Goal: Information Seeking & Learning: Learn about a topic

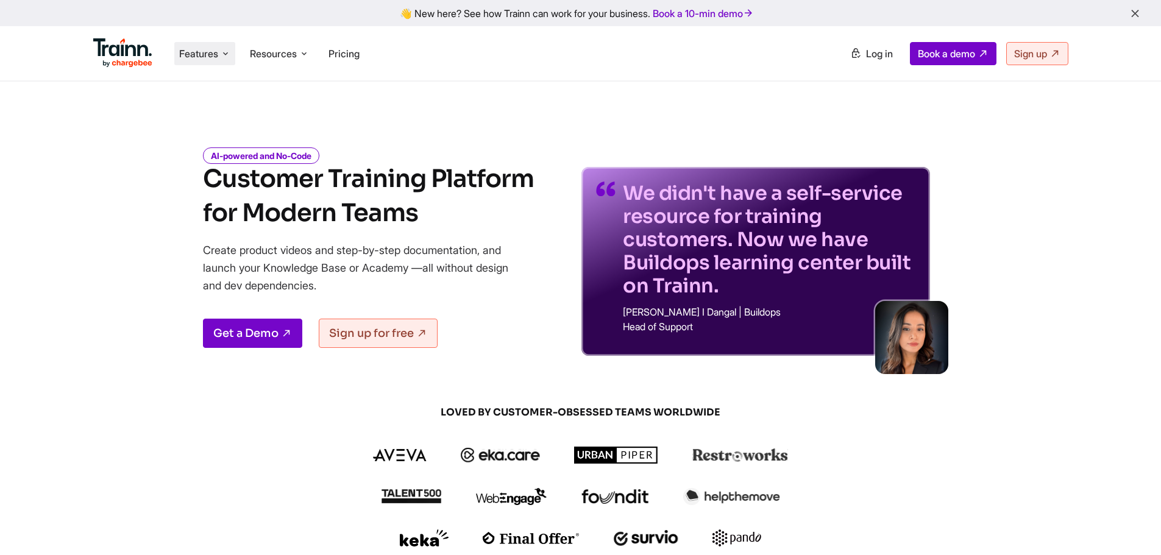
click at [195, 57] on span "Features" at bounding box center [198, 53] width 39 height 13
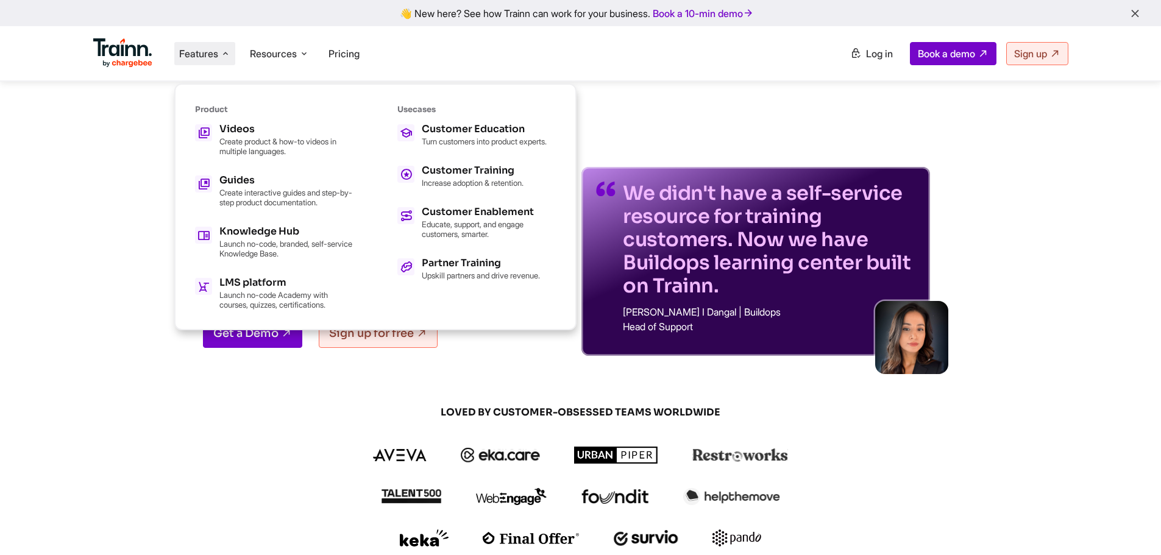
click at [195, 56] on span "Features" at bounding box center [198, 53] width 39 height 13
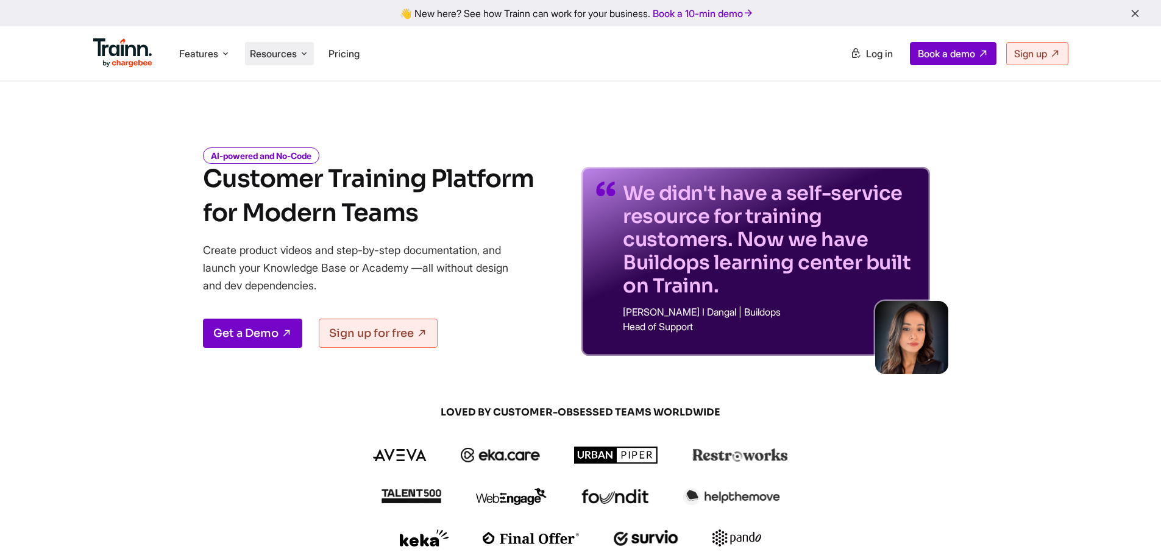
click at [276, 46] on li "Resources Resources Trainn Help Center Help videos to get you started. Trainn B…" at bounding box center [279, 53] width 69 height 23
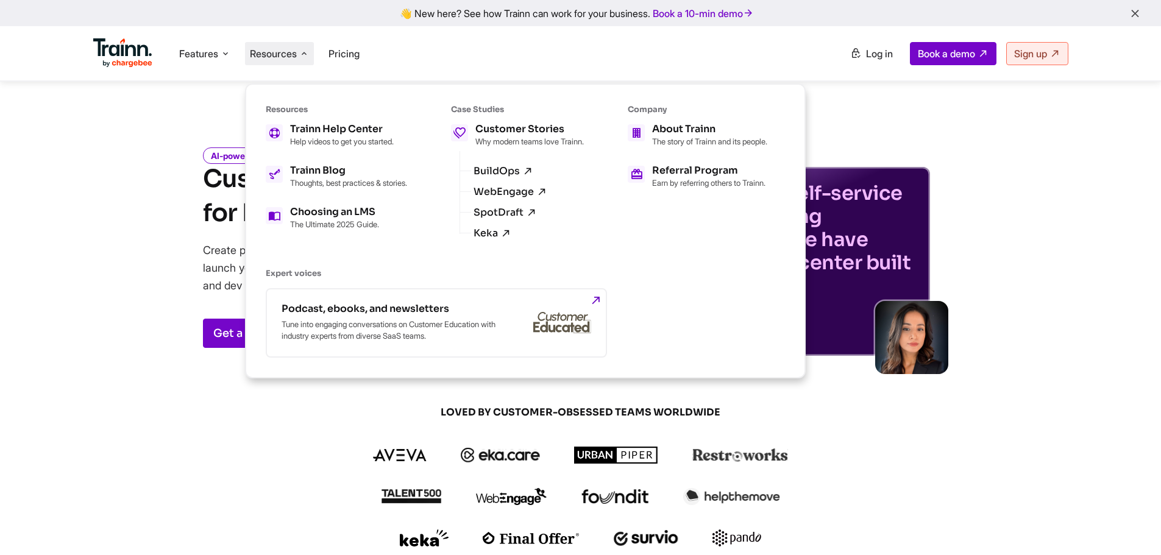
click at [276, 46] on li "Resources Resources Trainn Help Center Help videos to get you started. Trainn B…" at bounding box center [279, 53] width 69 height 23
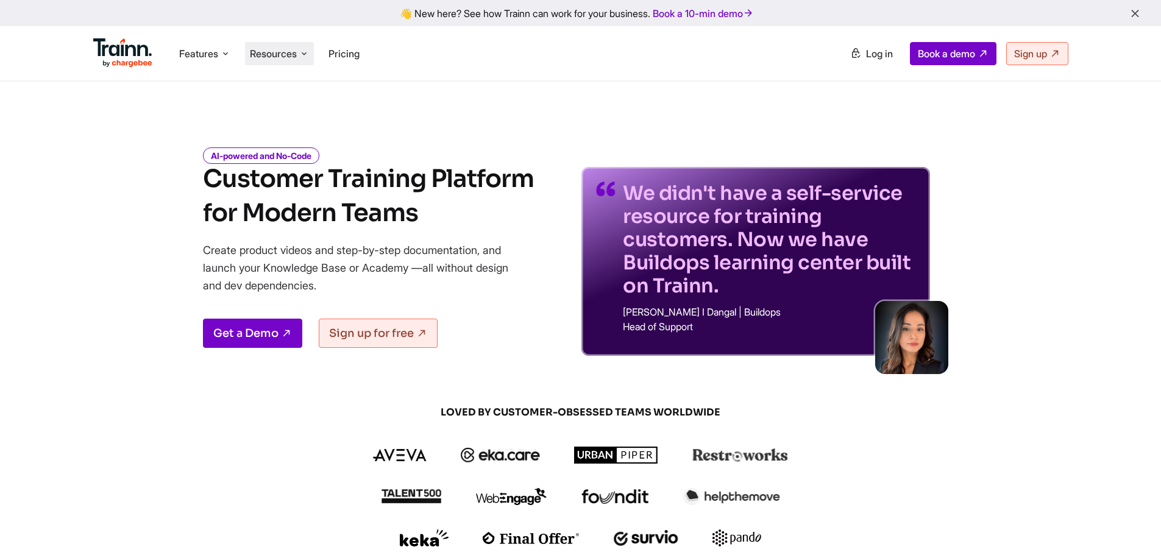
click at [285, 54] on span "Resources" at bounding box center [273, 53] width 47 height 13
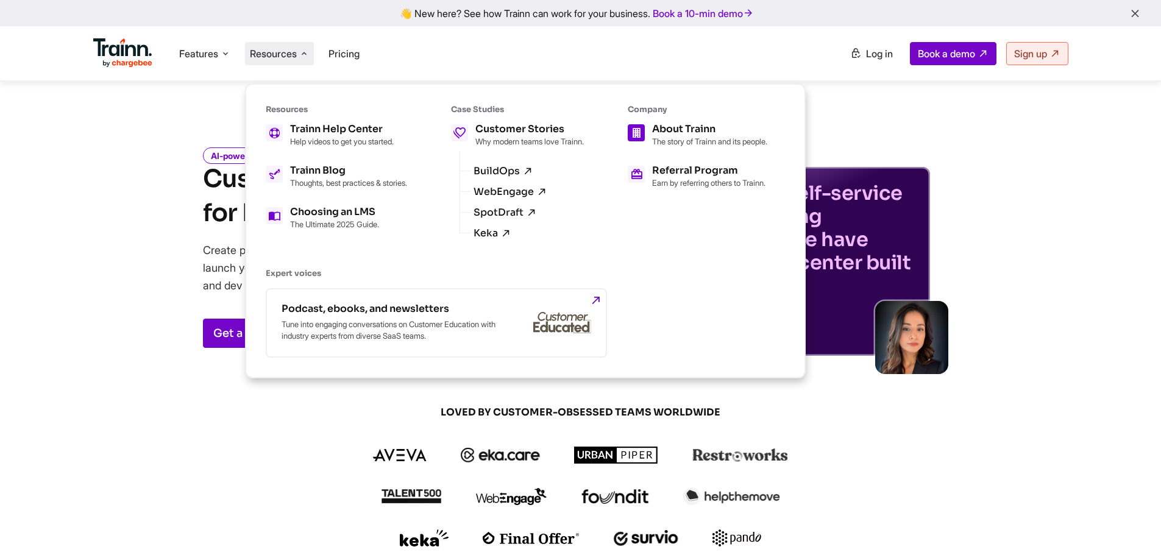
click at [692, 133] on div "About Trainn" at bounding box center [709, 129] width 115 height 10
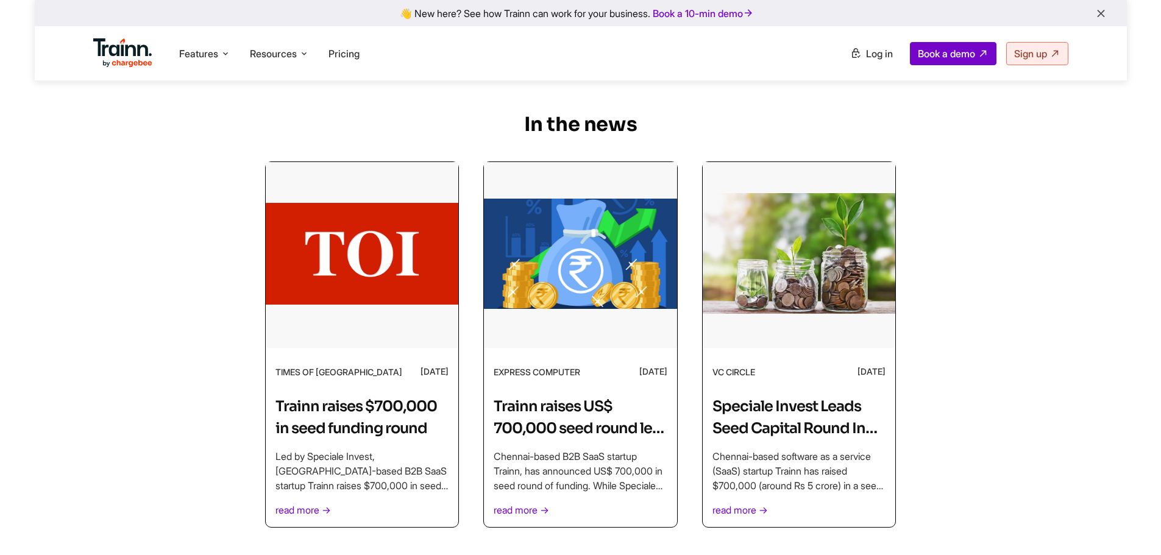
scroll to position [3609, 0]
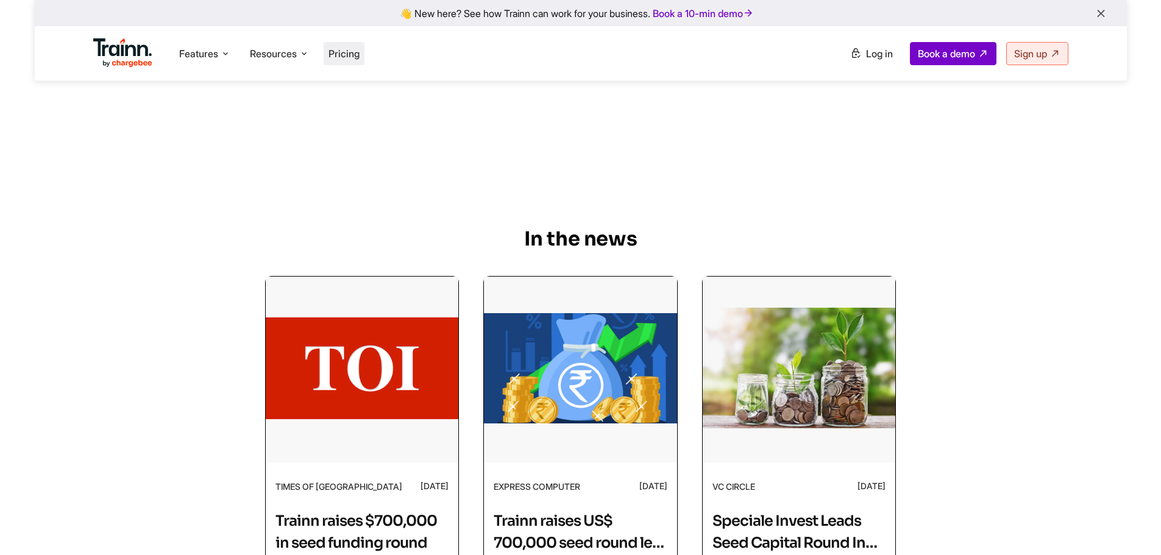
click at [352, 46] on li "Pricing" at bounding box center [344, 53] width 41 height 23
click at [218, 48] on span "Features" at bounding box center [198, 53] width 39 height 13
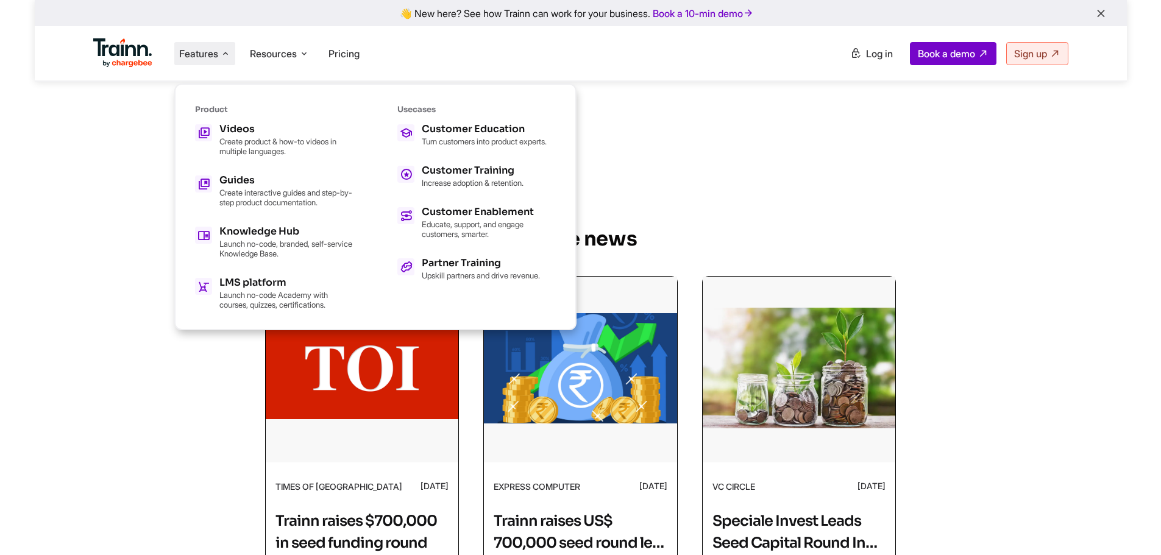
click at [216, 49] on span "Features" at bounding box center [198, 53] width 39 height 13
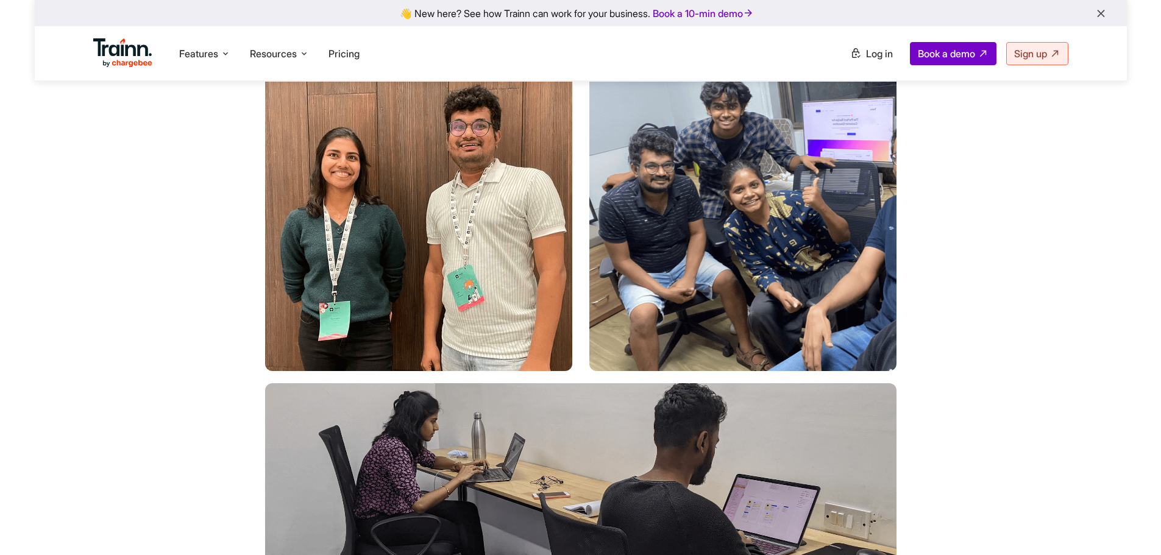
scroll to position [1659, 0]
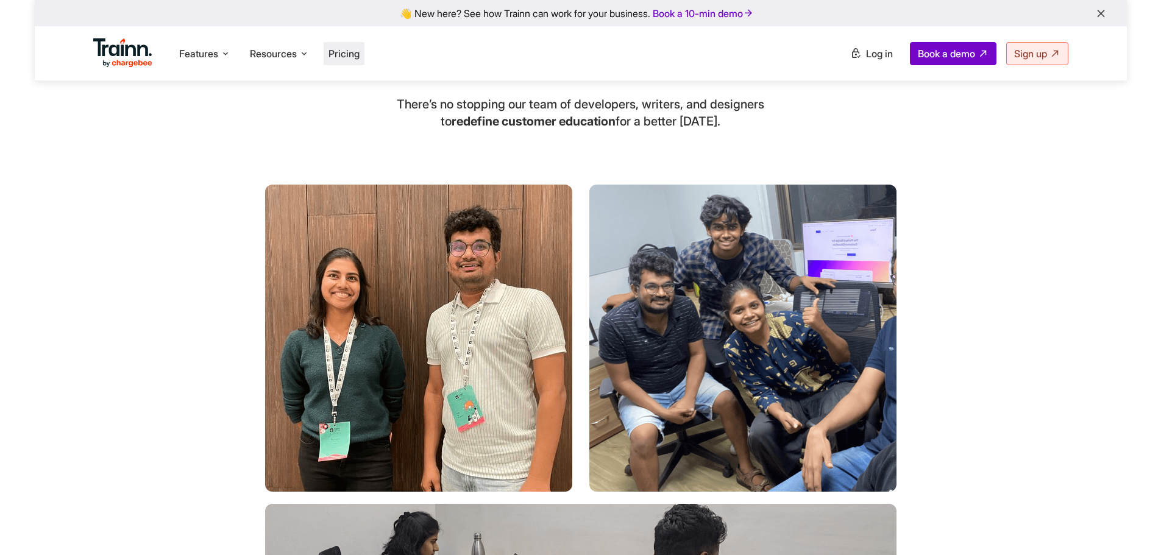
click at [350, 58] on span "Pricing" at bounding box center [343, 54] width 31 height 12
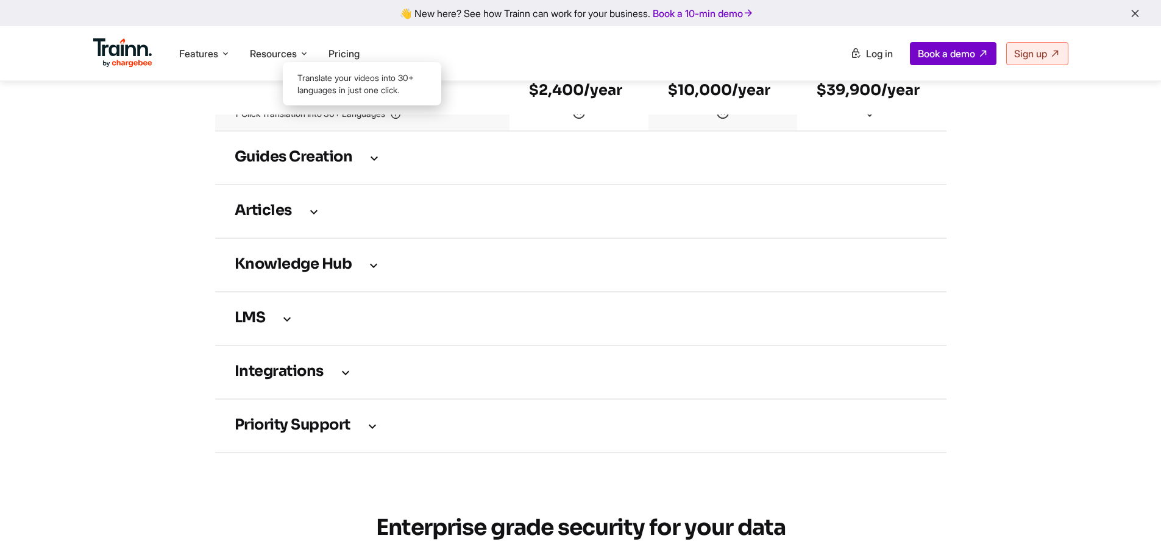
scroll to position [1706, 0]
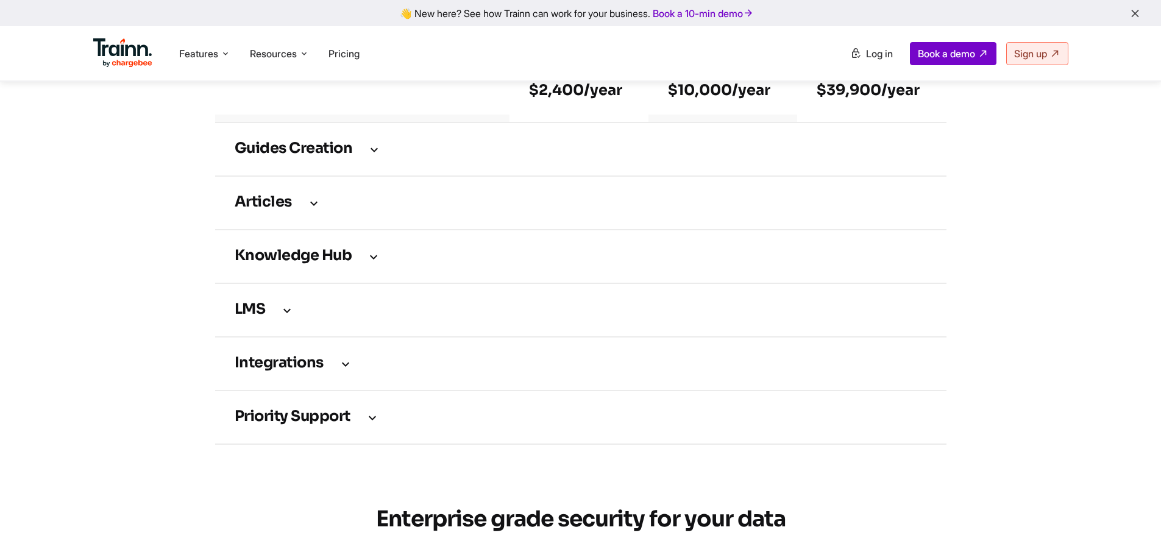
click at [250, 317] on h3 "LMS" at bounding box center [581, 309] width 692 height 13
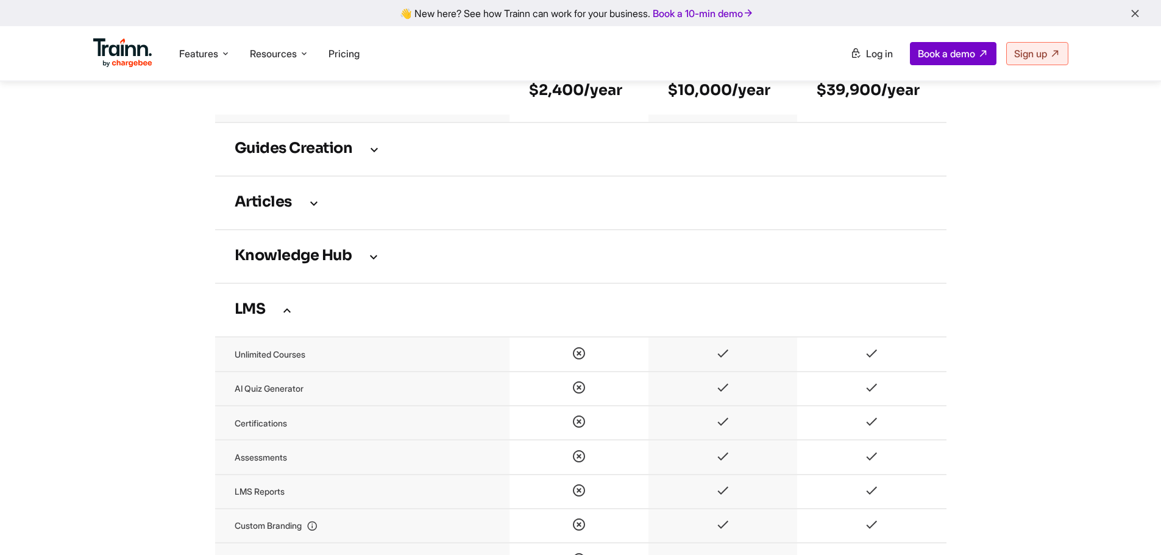
click at [252, 263] on h3 "Knowledge Hub" at bounding box center [581, 256] width 692 height 13
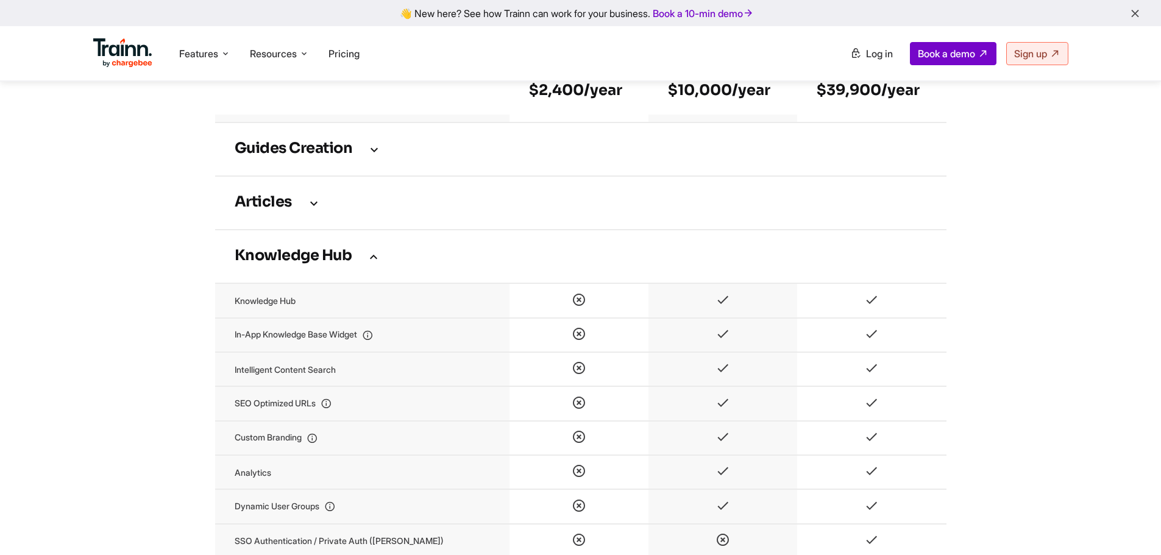
click at [252, 263] on h3 "Knowledge Hub" at bounding box center [581, 256] width 692 height 13
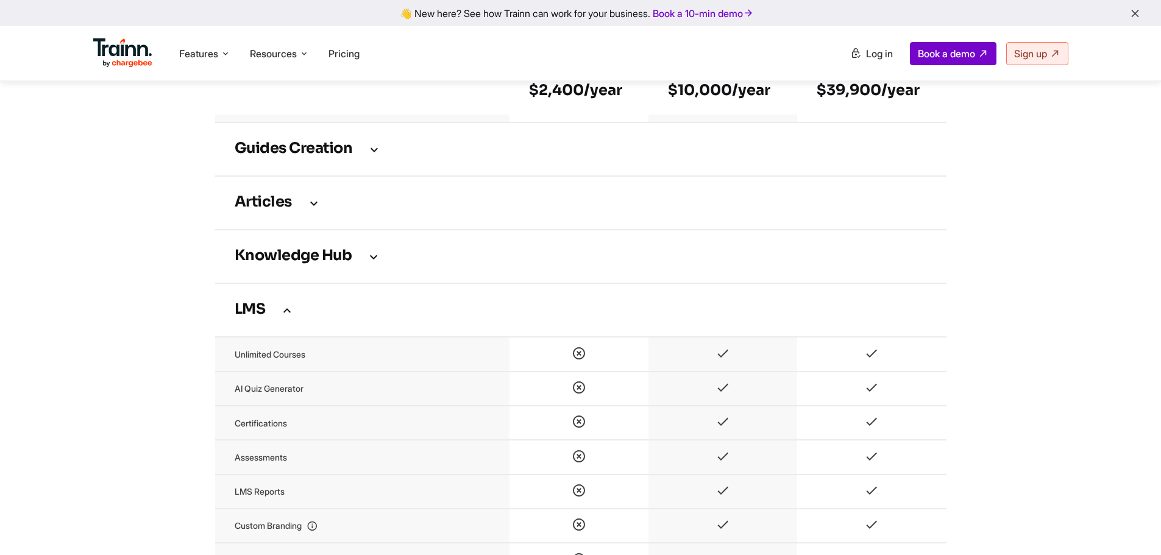
click at [247, 317] on h3 "LMS" at bounding box center [581, 309] width 692 height 13
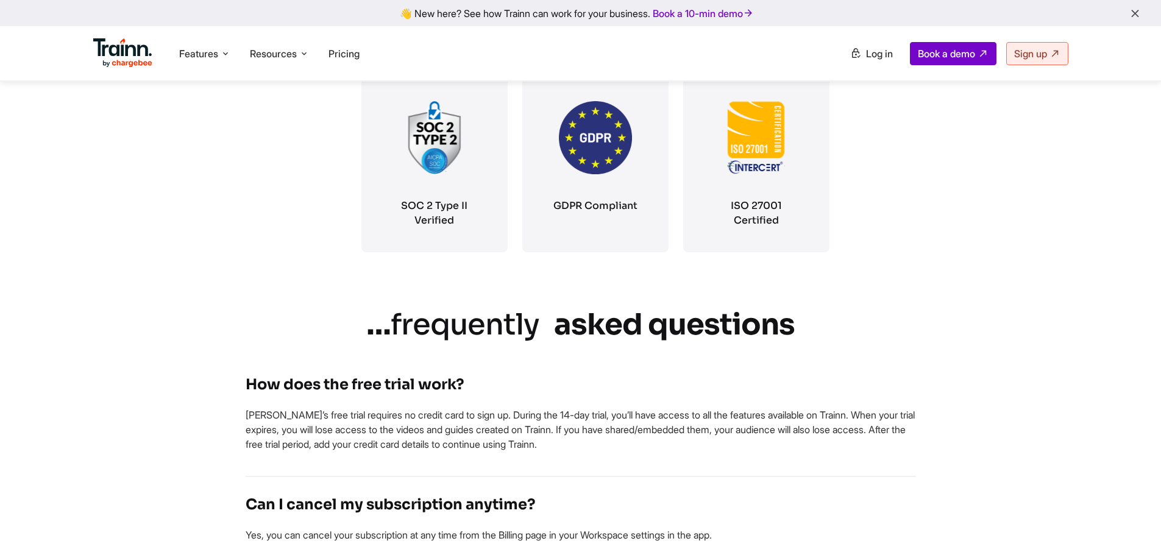
scroll to position [2194, 0]
